Goal: Find specific page/section: Find specific page/section

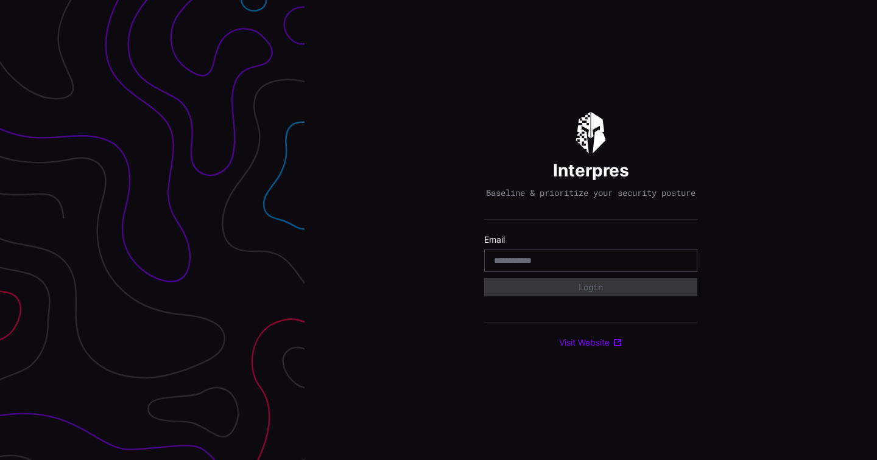
click at [552, 266] on input "email" at bounding box center [591, 260] width 194 height 11
type input "**********"
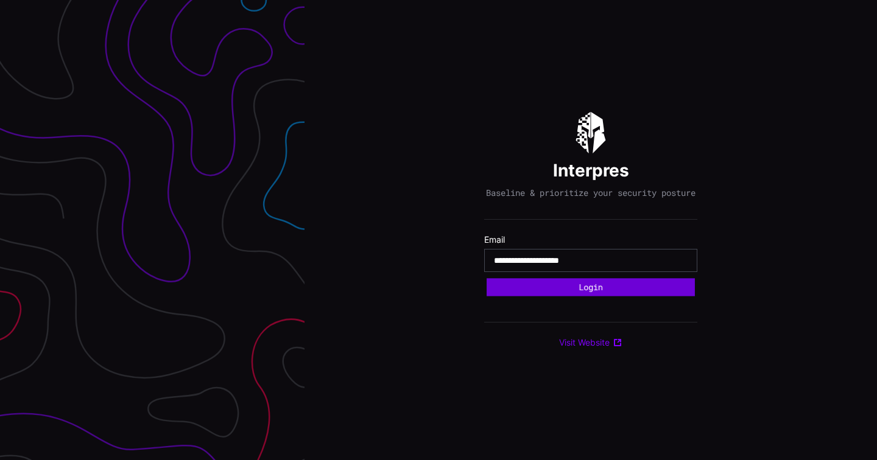
click at [592, 289] on button "Login" at bounding box center [591, 287] width 208 height 18
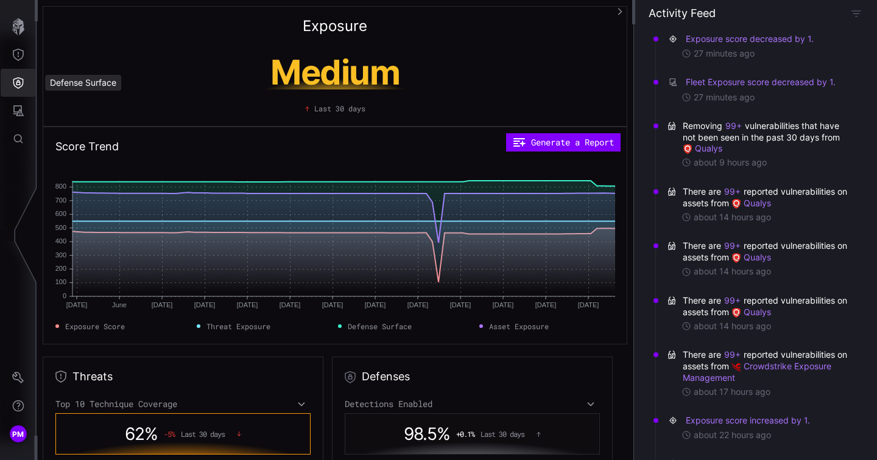
click at [15, 85] on icon "Defense Surface" at bounding box center [18, 83] width 12 height 12
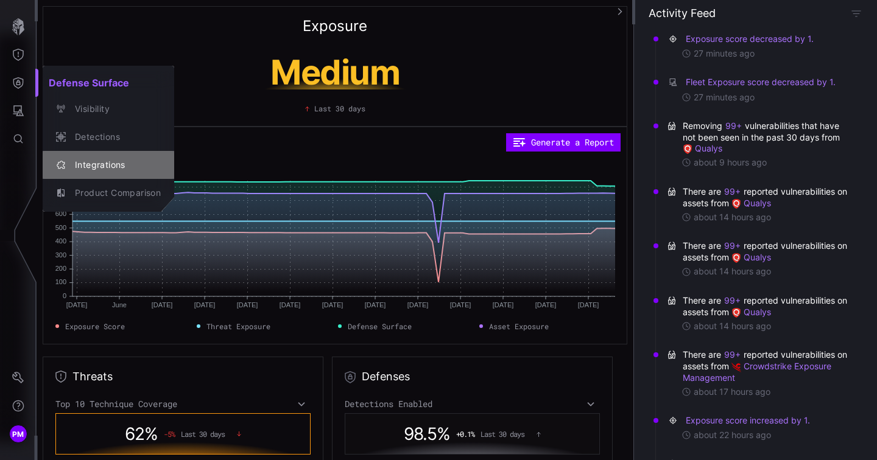
click at [97, 170] on div "Integrations" at bounding box center [115, 165] width 92 height 15
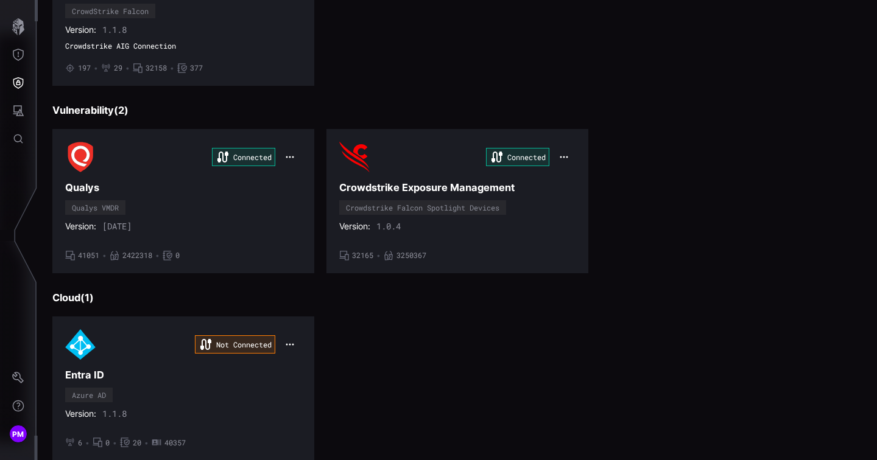
scroll to position [261, 0]
